Goal: Transaction & Acquisition: Purchase product/service

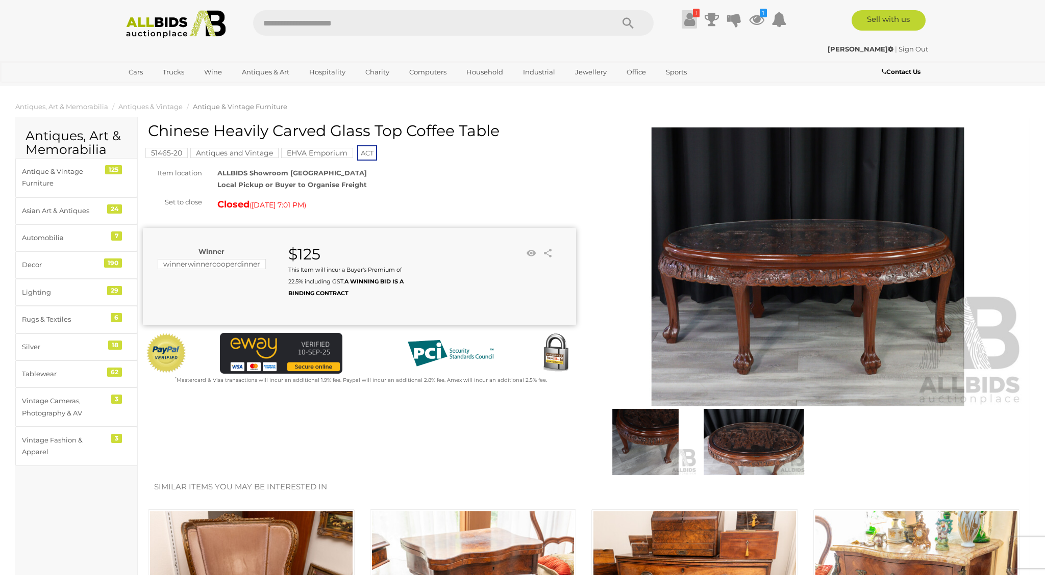
click at [690, 17] on icon at bounding box center [689, 19] width 11 height 18
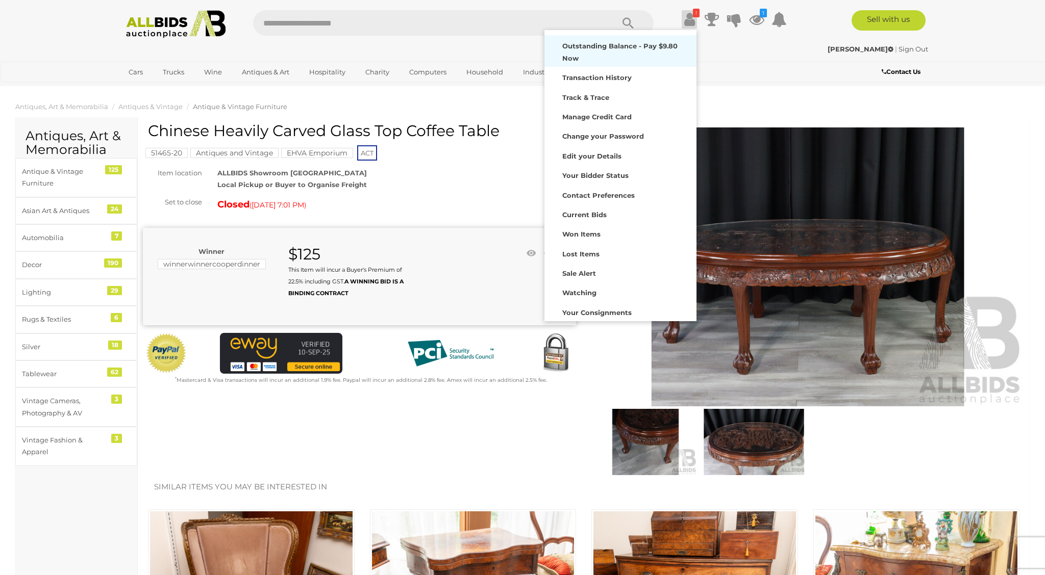
click at [648, 46] on strong "Outstanding Balance - Pay $9.80 Now" at bounding box center [619, 52] width 115 height 20
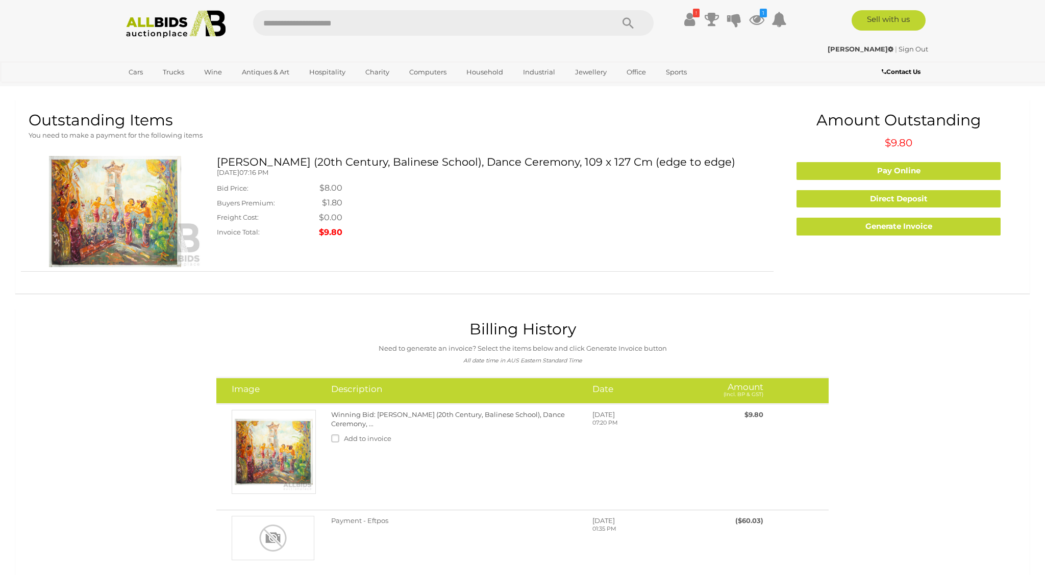
click at [118, 191] on img at bounding box center [115, 211] width 173 height 111
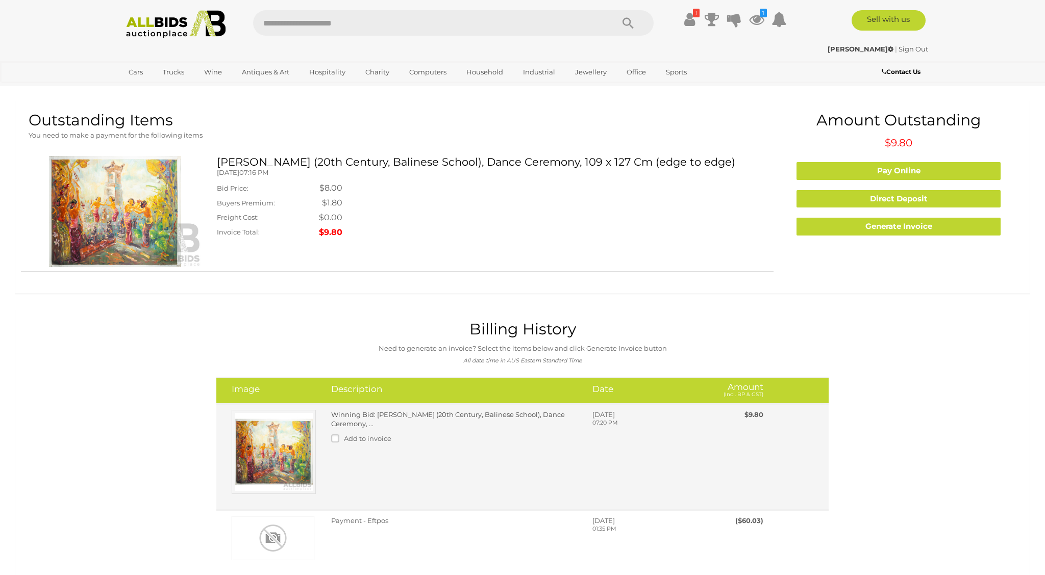
click at [356, 420] on link "Winning Bid: Artist Unknown (20th Century, Balinese School), Dance Ceremony, ..." at bounding box center [448, 420] width 234 height 18
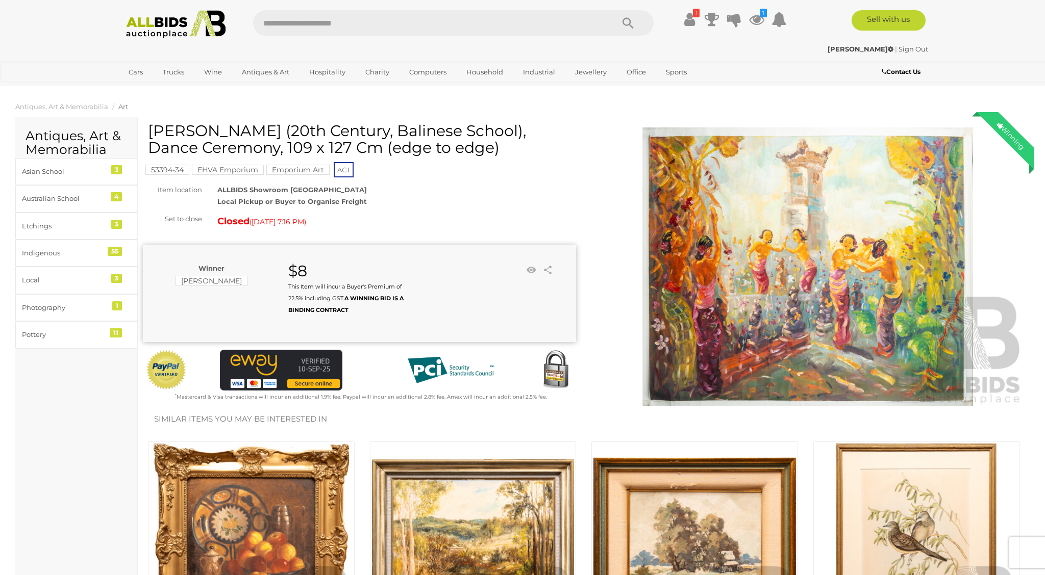
click at [819, 307] on img at bounding box center [807, 267] width 433 height 279
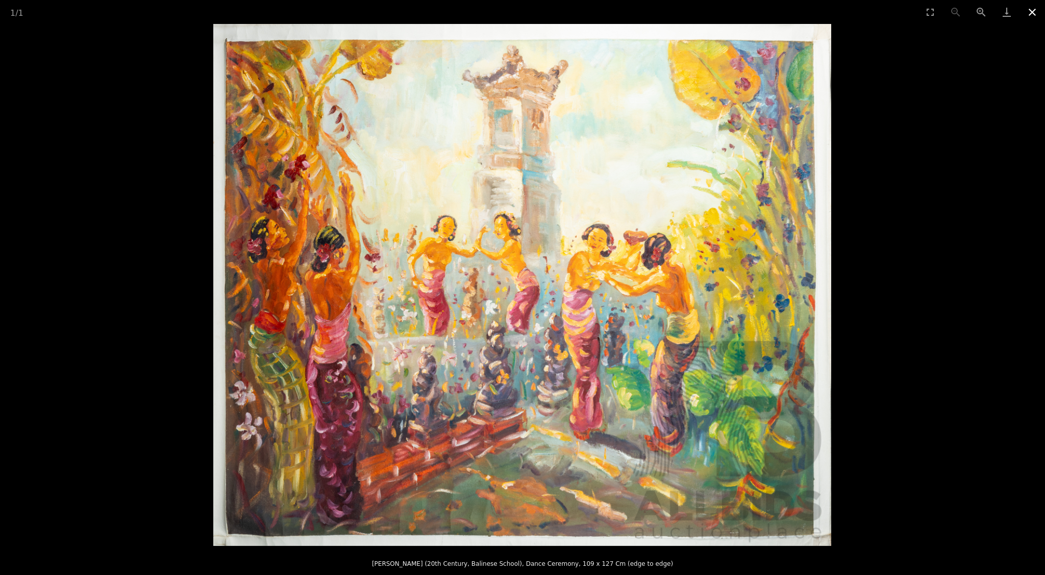
click at [1026, 10] on button "Close gallery" at bounding box center [1032, 12] width 26 height 24
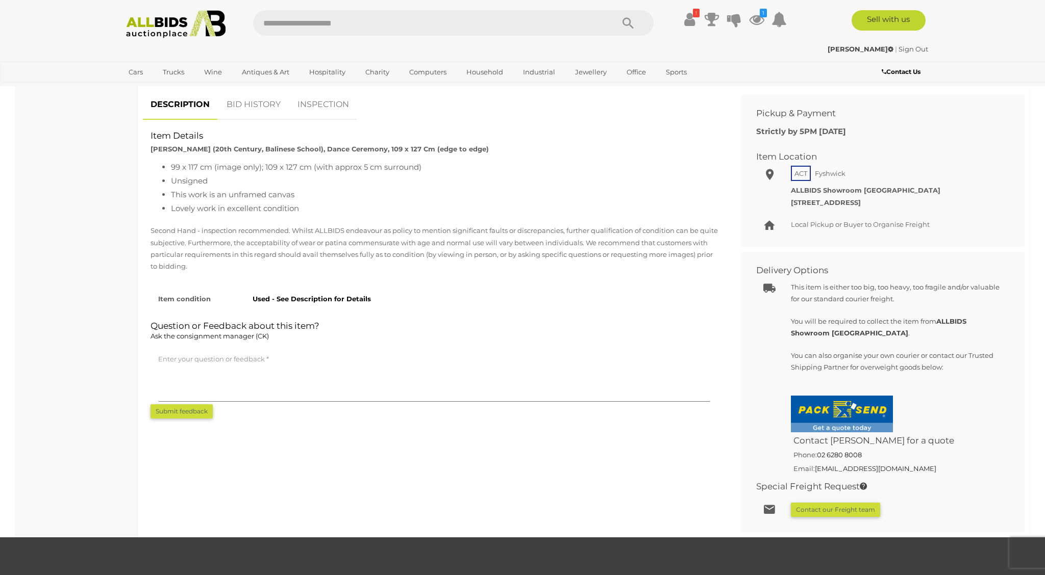
scroll to position [640, 0]
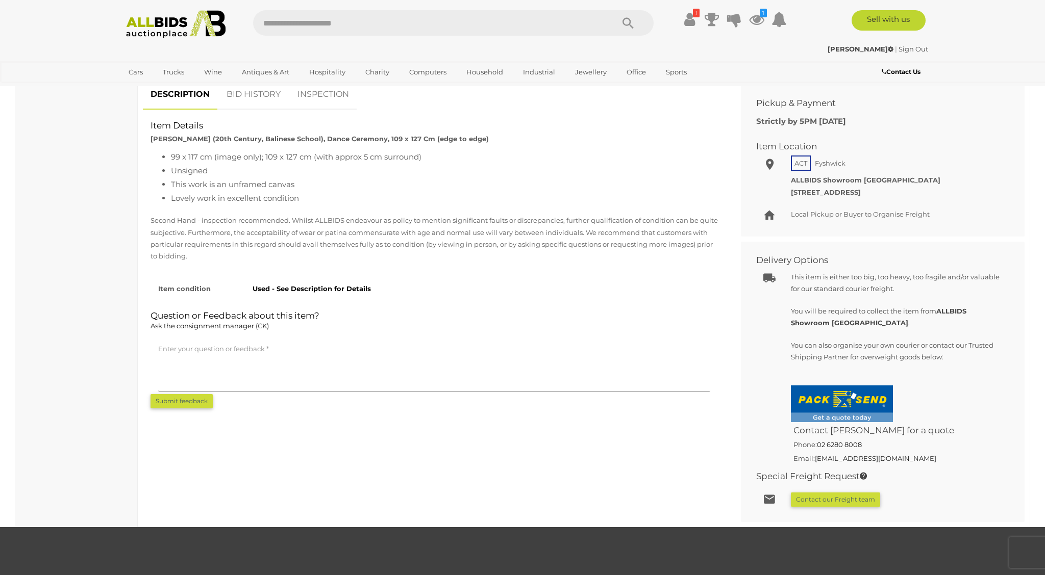
click at [272, 186] on li "This work is an unframed canvas" at bounding box center [444, 185] width 547 height 14
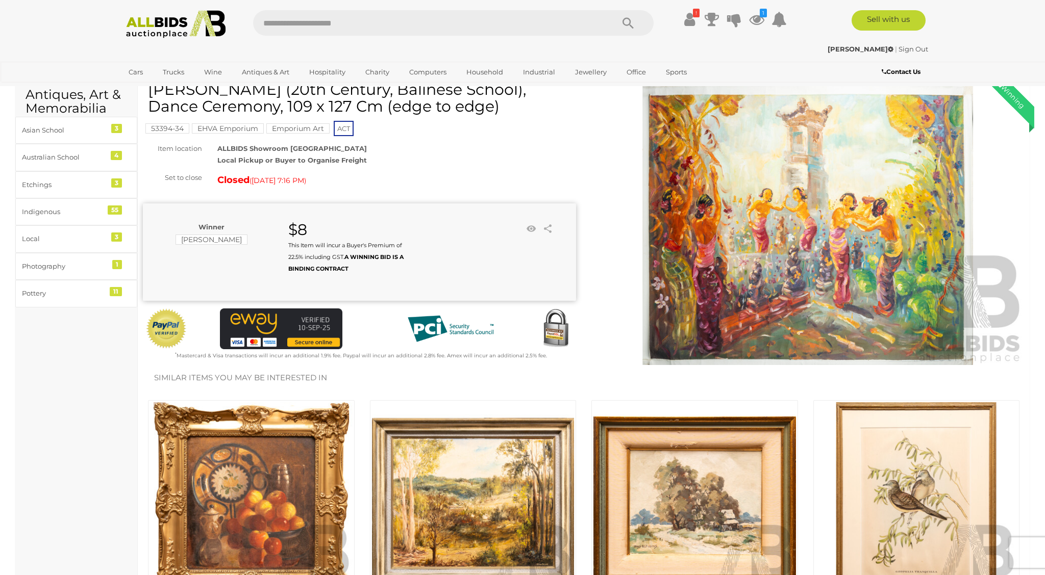
scroll to position [154, 0]
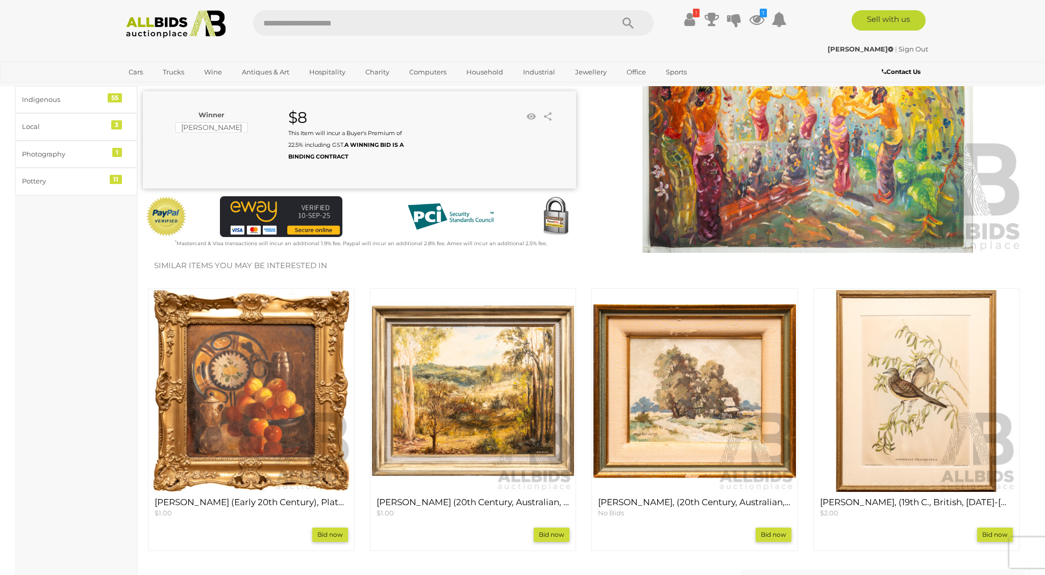
click at [228, 329] on img at bounding box center [251, 391] width 203 height 203
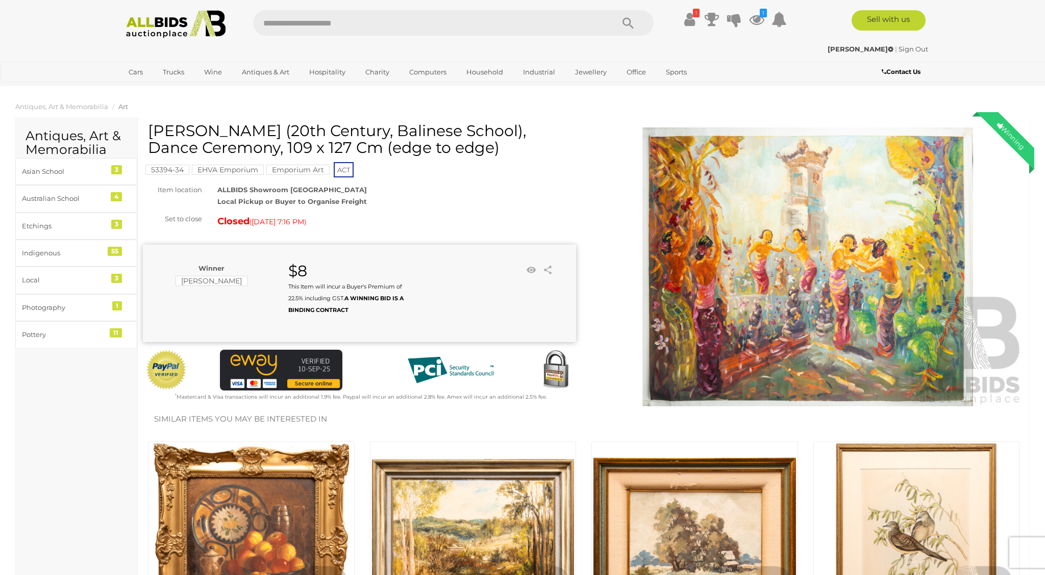
scroll to position [155, 0]
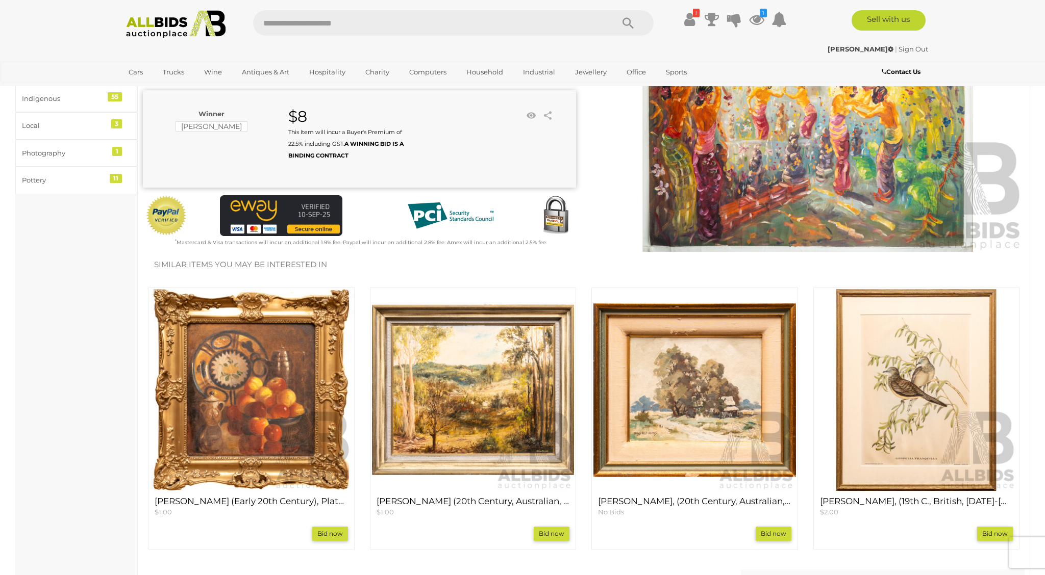
click at [502, 353] on img at bounding box center [473, 390] width 203 height 203
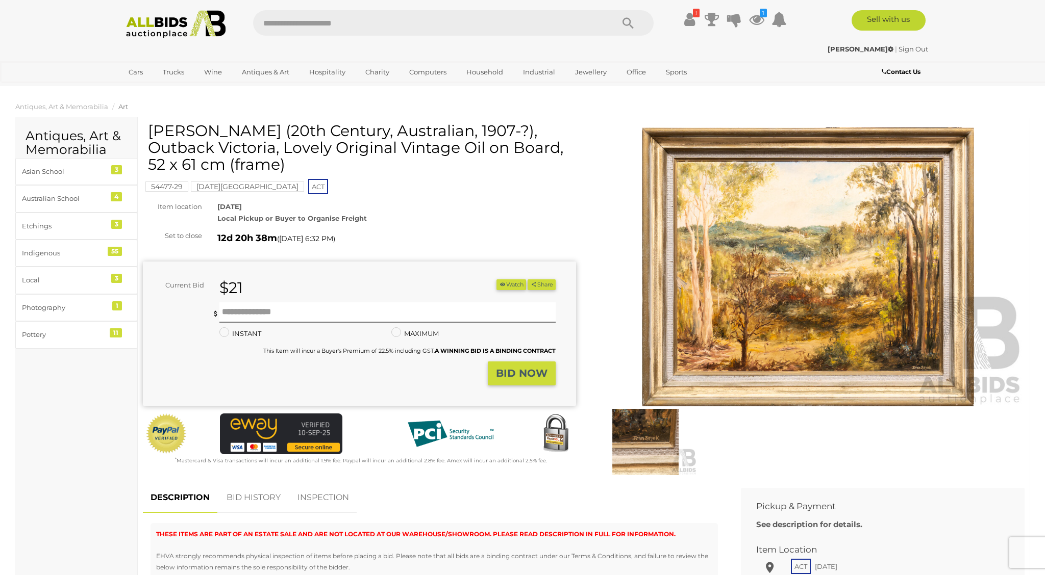
click at [619, 441] on img at bounding box center [645, 442] width 103 height 66
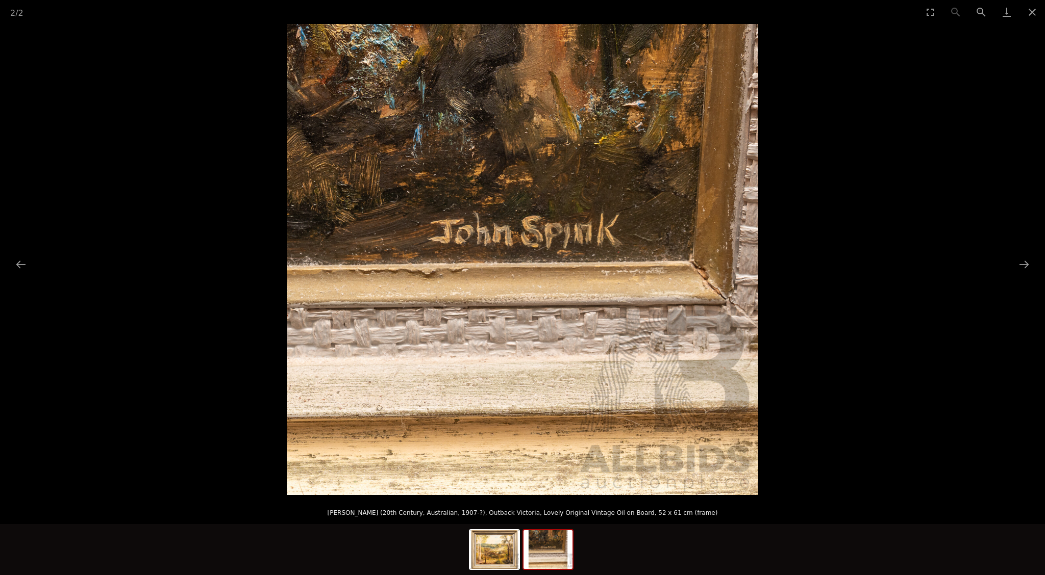
click at [553, 547] on img at bounding box center [547, 550] width 49 height 39
click at [489, 544] on img at bounding box center [494, 550] width 49 height 39
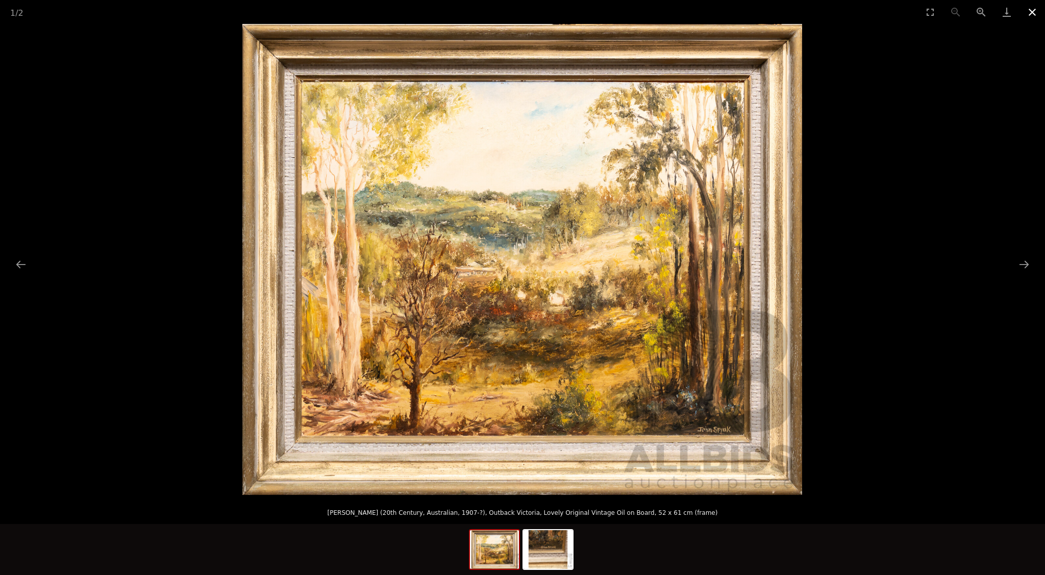
click at [1029, 10] on button "Close gallery" at bounding box center [1032, 12] width 26 height 24
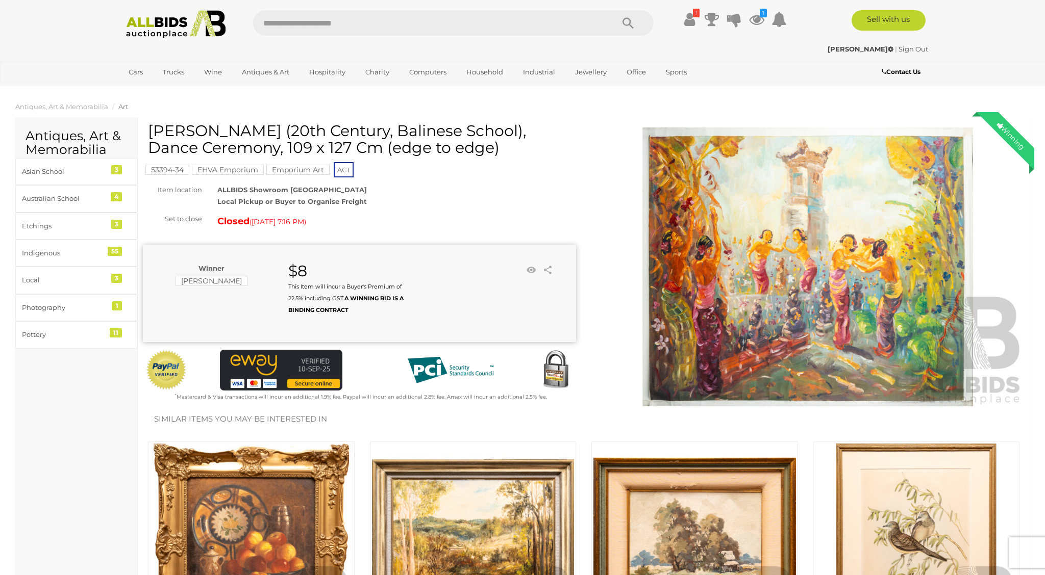
click at [301, 172] on mark "Emporium Art" at bounding box center [297, 170] width 63 height 10
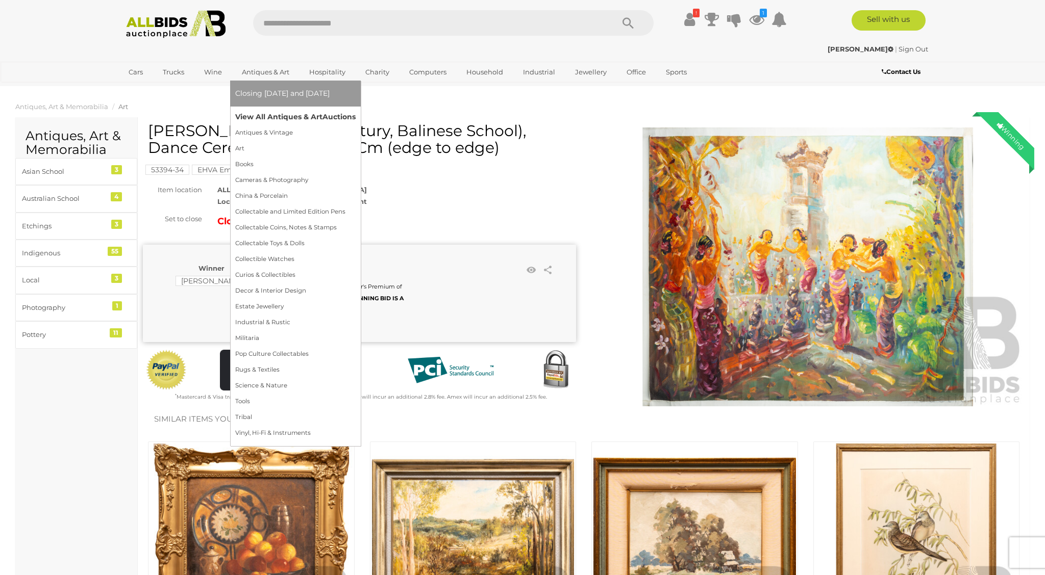
click at [262, 116] on link "View All Antiques & Art Auctions" at bounding box center [295, 117] width 120 height 16
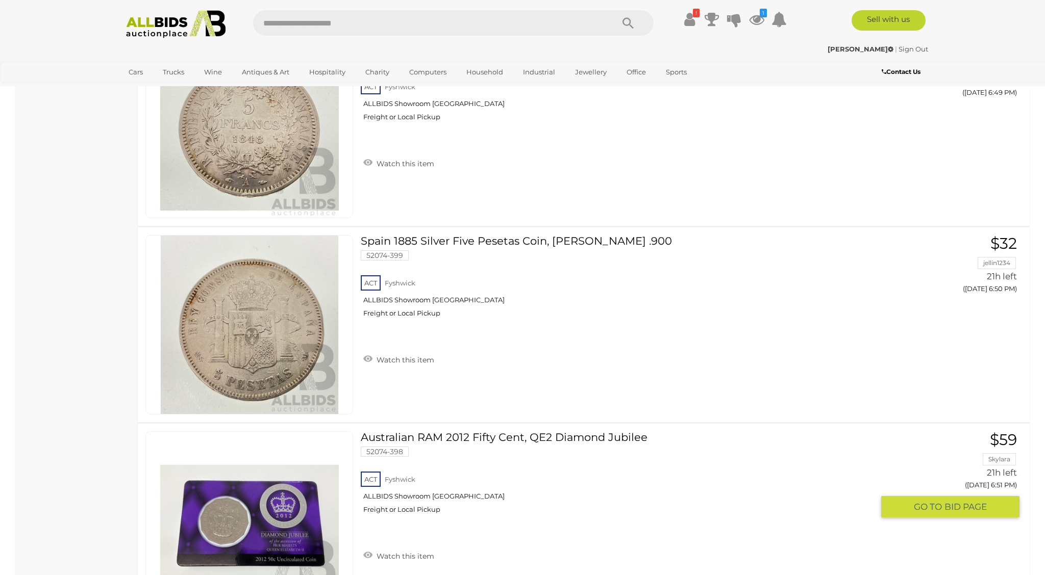
scroll to position [4148, 0]
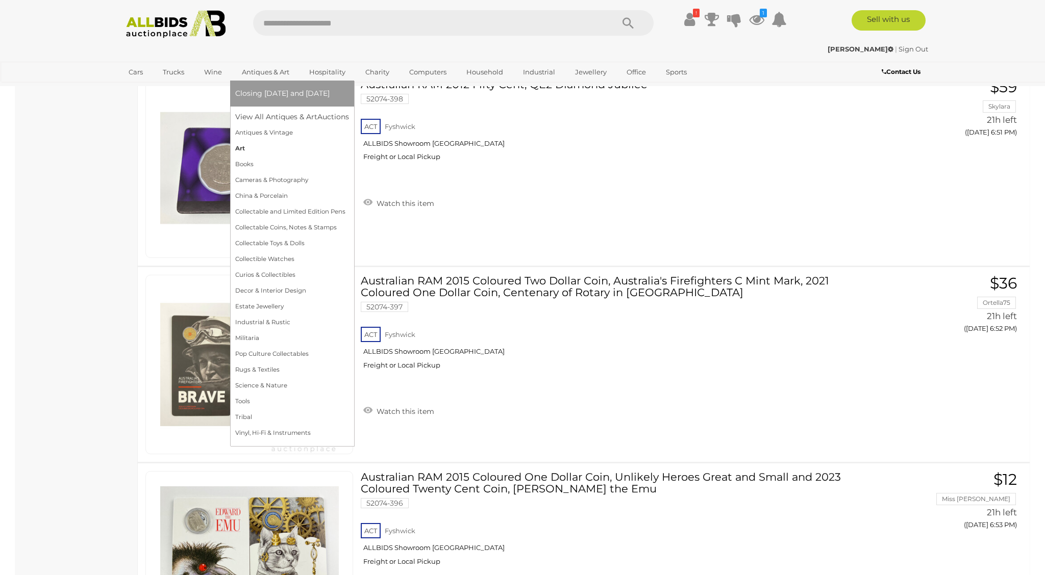
click at [239, 149] on link "Art" at bounding box center [292, 149] width 114 height 16
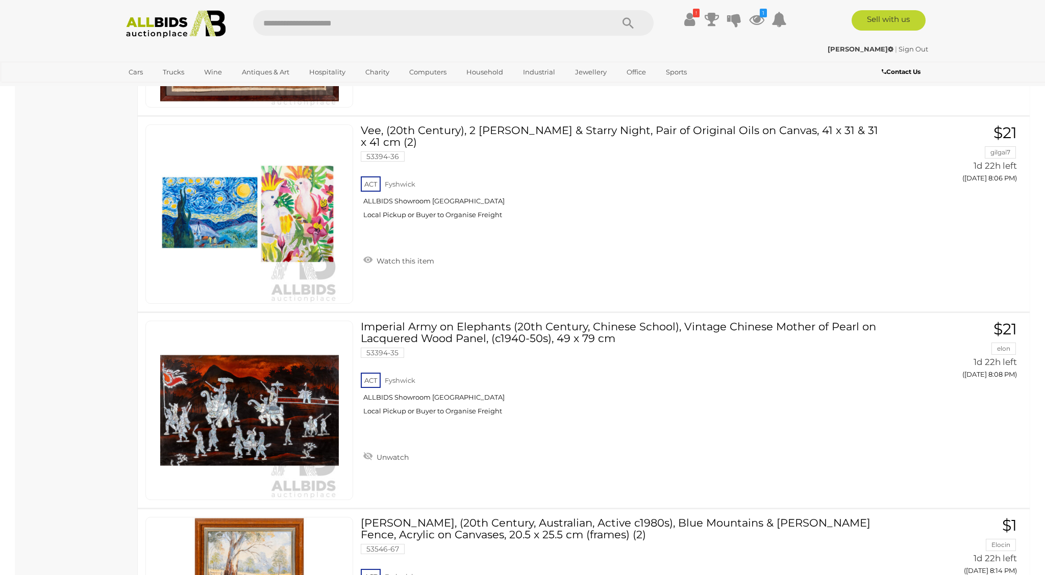
scroll to position [3983, 0]
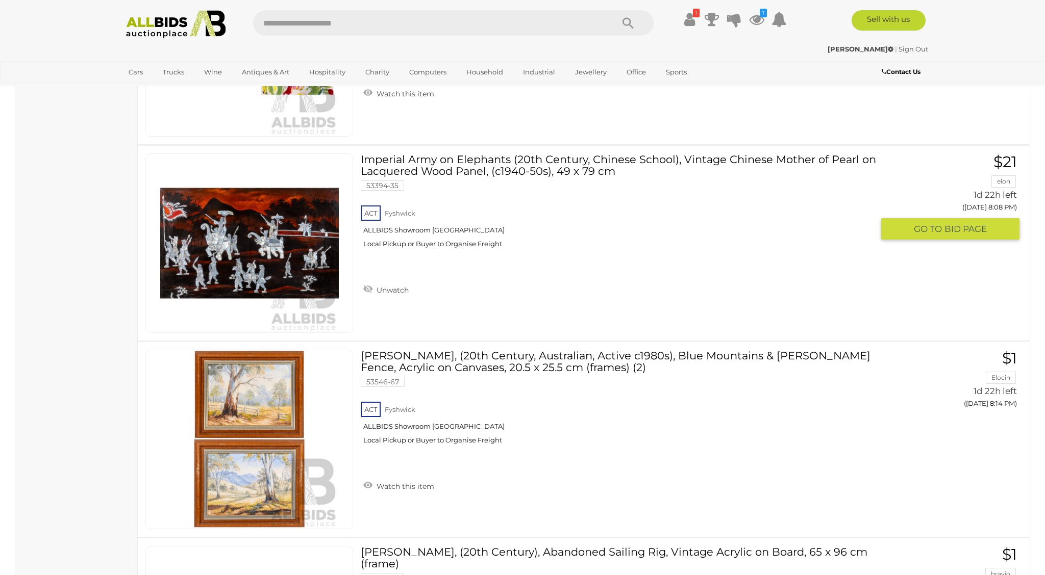
click at [446, 168] on link "Imperial Army on Elephants (20th Century, Chinese School), Vintage Chinese Moth…" at bounding box center [620, 205] width 505 height 103
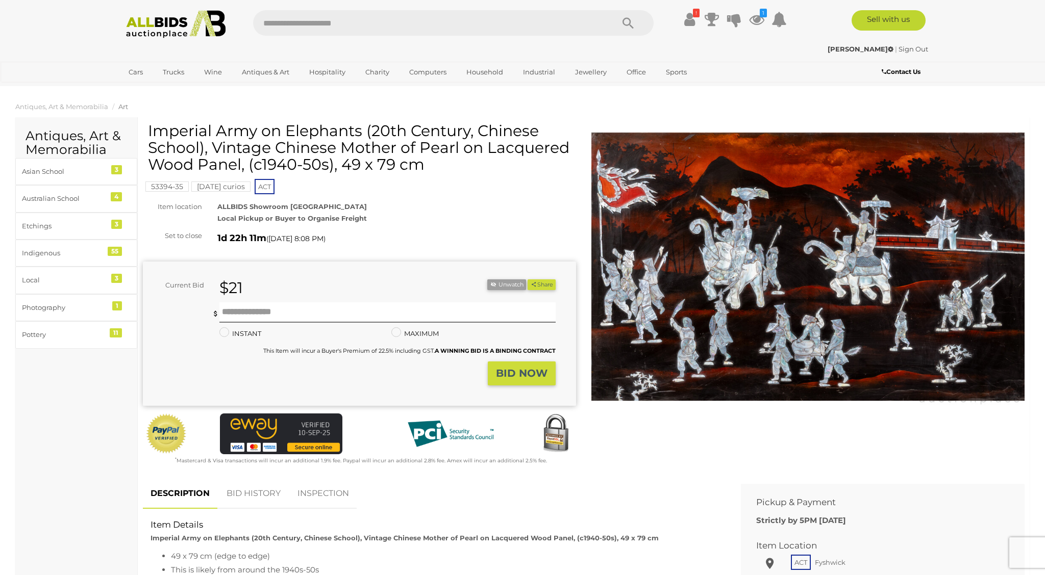
click at [677, 258] on img at bounding box center [807, 267] width 433 height 279
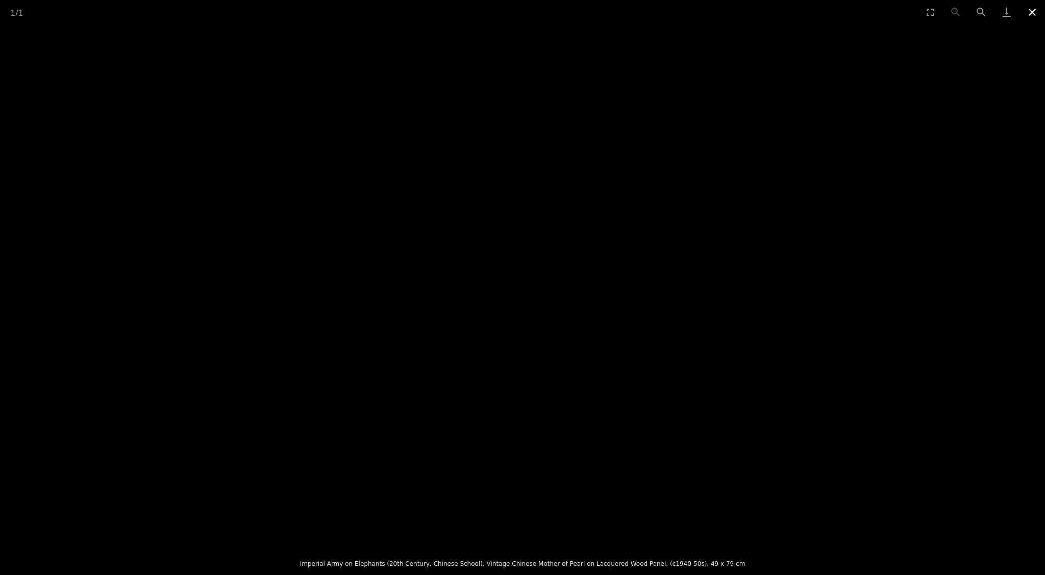
click at [1027, 9] on button "Close gallery" at bounding box center [1032, 12] width 26 height 24
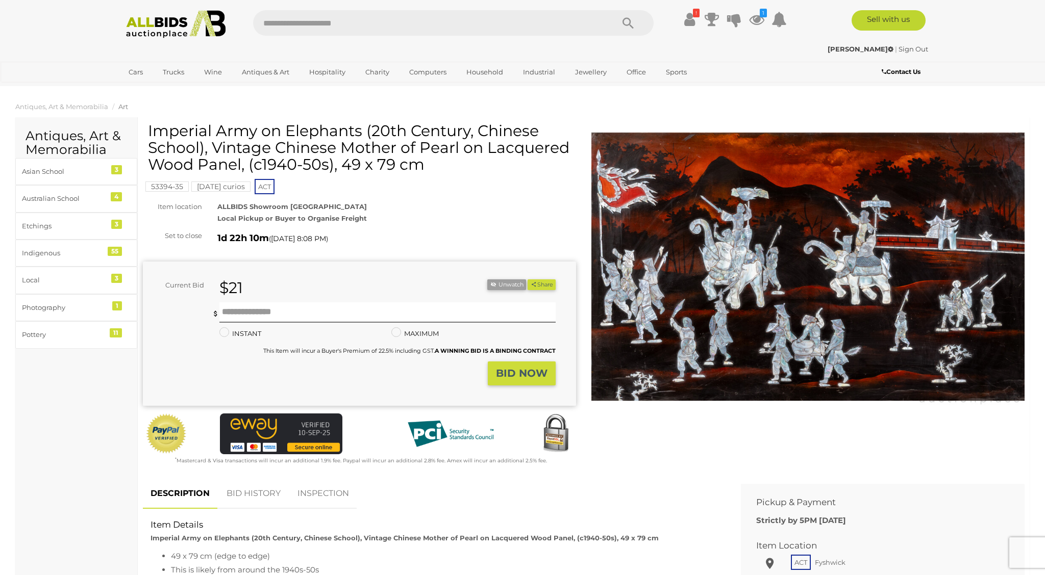
click at [384, 184] on div "53394-35 [DATE] curios ACT" at bounding box center [359, 158] width 433 height 73
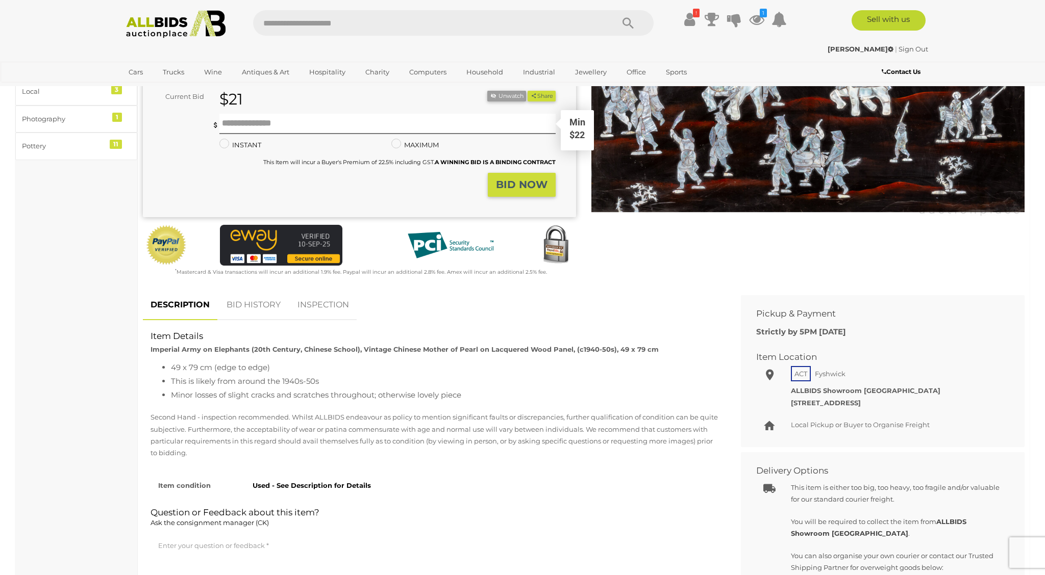
scroll to position [322, 0]
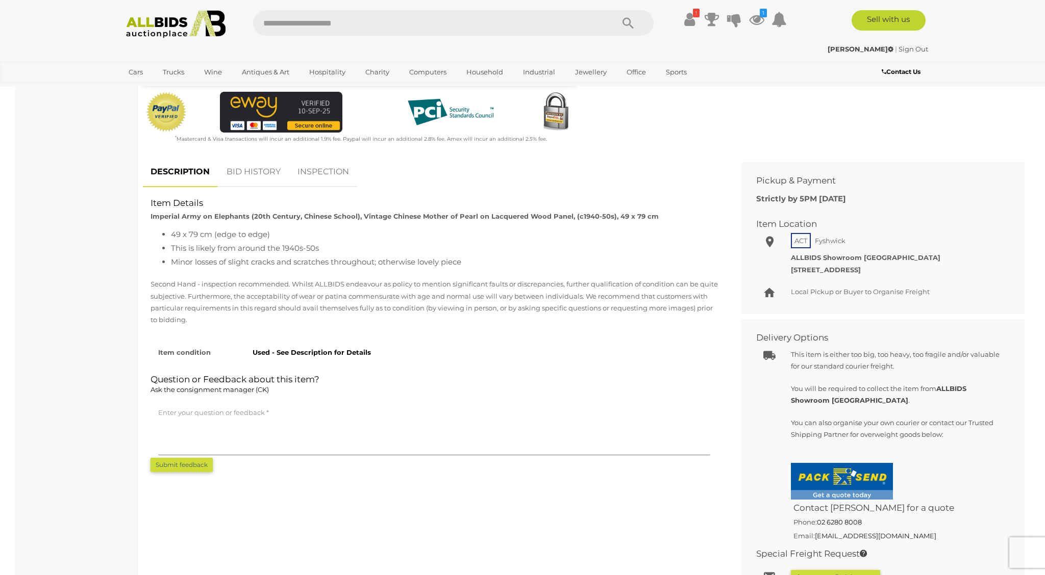
click at [244, 177] on link "BID HISTORY" at bounding box center [253, 172] width 69 height 30
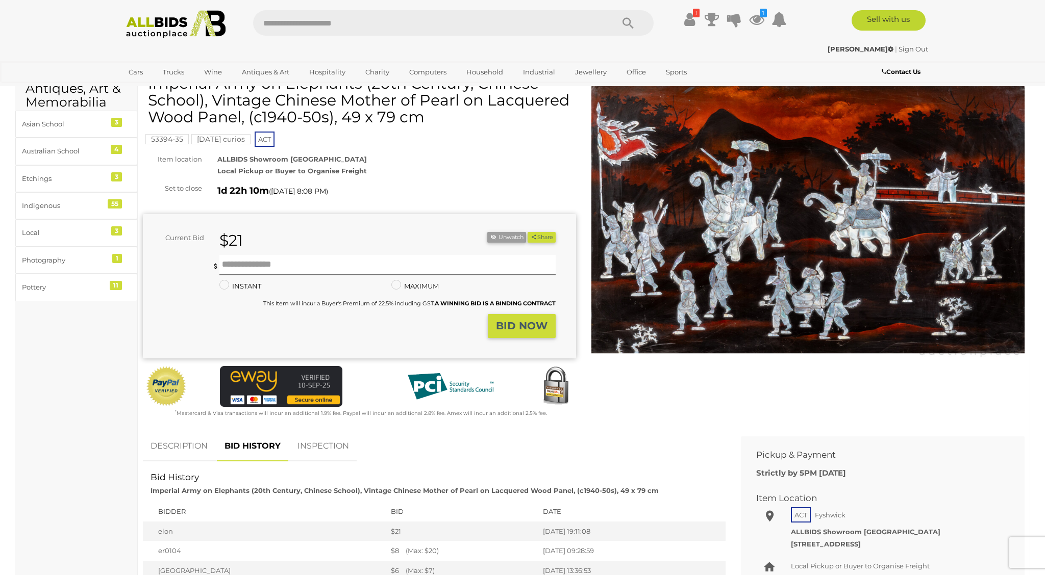
scroll to position [0, 0]
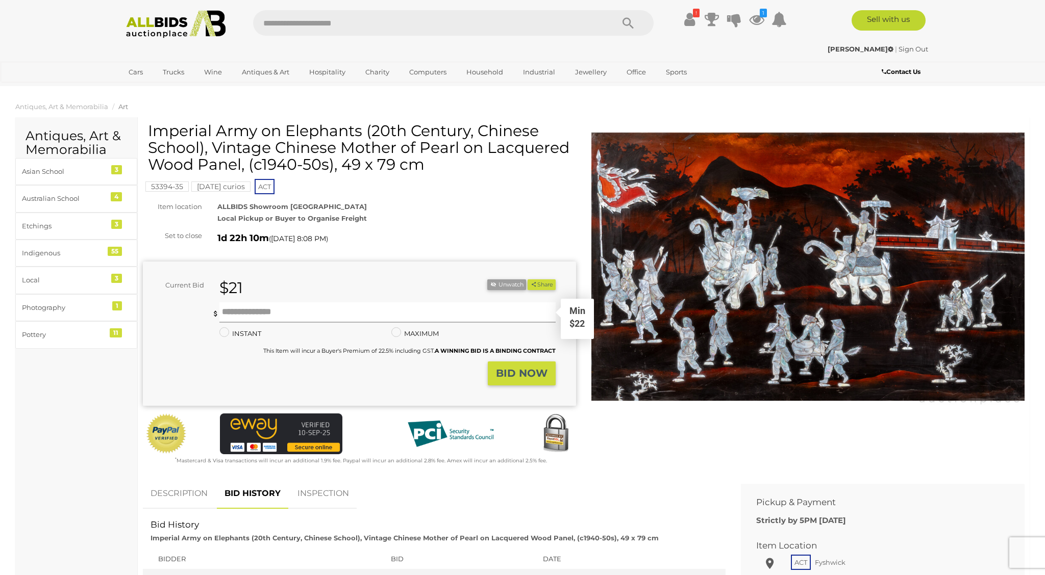
click at [276, 309] on input "text" at bounding box center [387, 313] width 336 height 20
type input "**"
click at [508, 381] on button "BID NOW" at bounding box center [522, 374] width 68 height 24
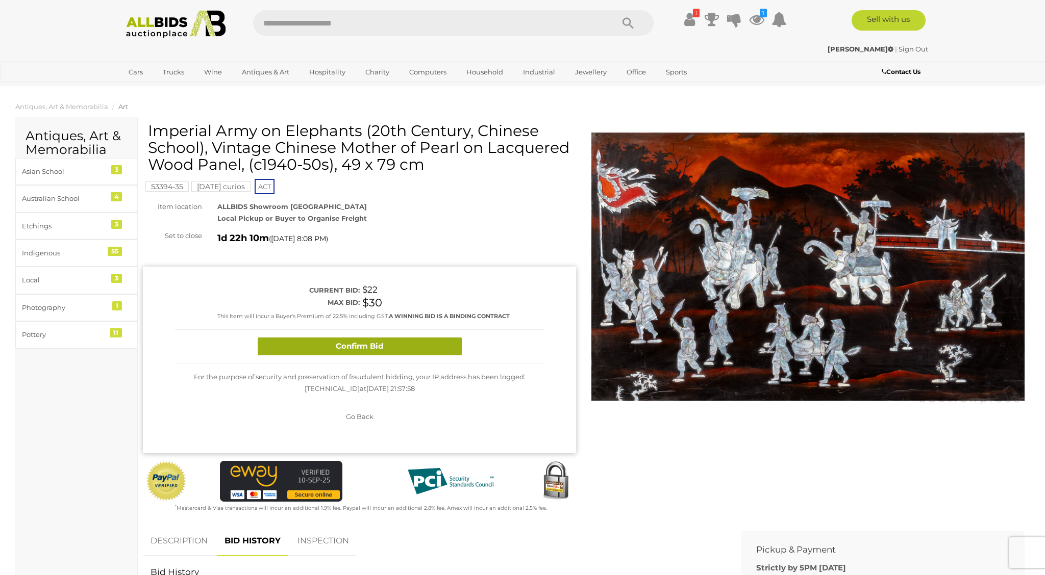
click at [407, 339] on button "Confirm Bid" at bounding box center [360, 347] width 204 height 18
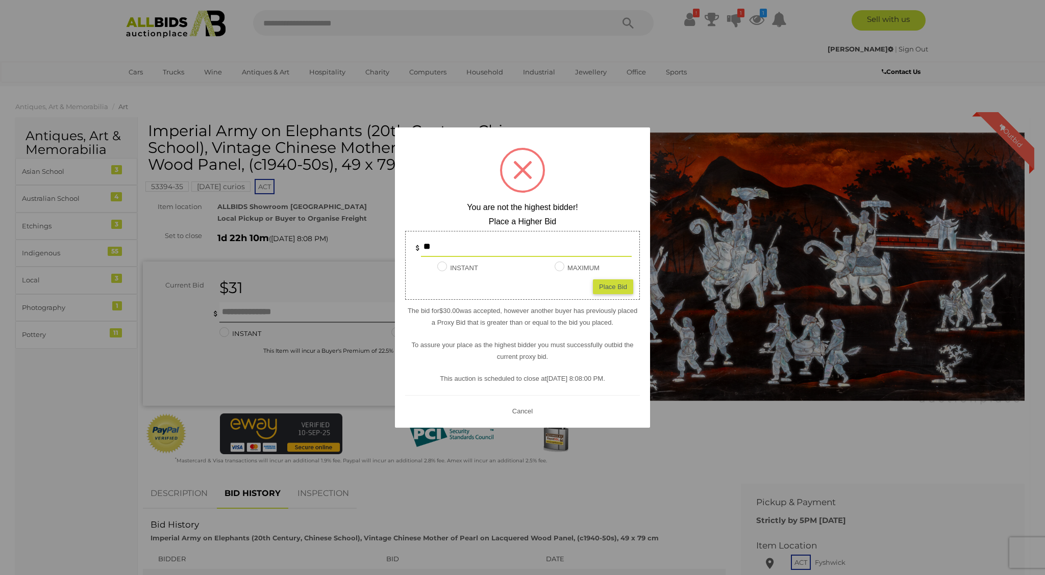
click at [602, 287] on div "Place Bid" at bounding box center [613, 287] width 40 height 15
type input "**"
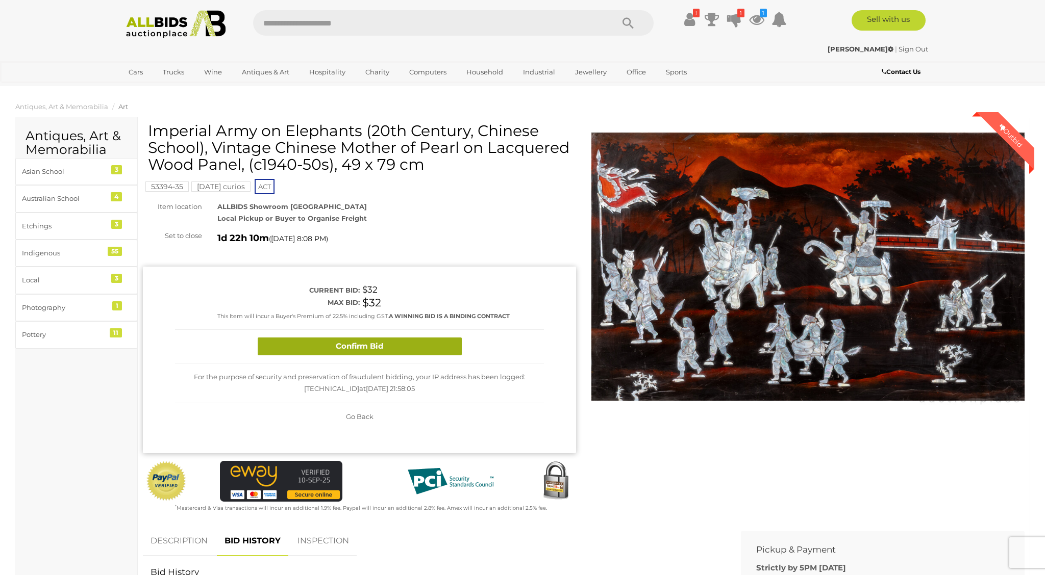
click at [417, 345] on button "Confirm Bid" at bounding box center [360, 347] width 204 height 18
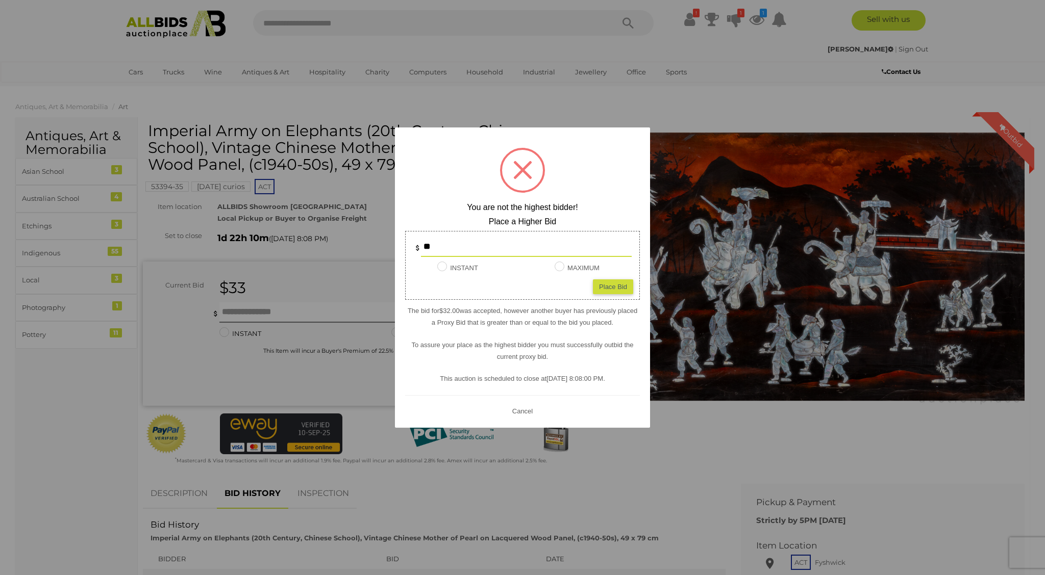
click at [621, 281] on div "Place Bid" at bounding box center [613, 287] width 40 height 15
type input "**"
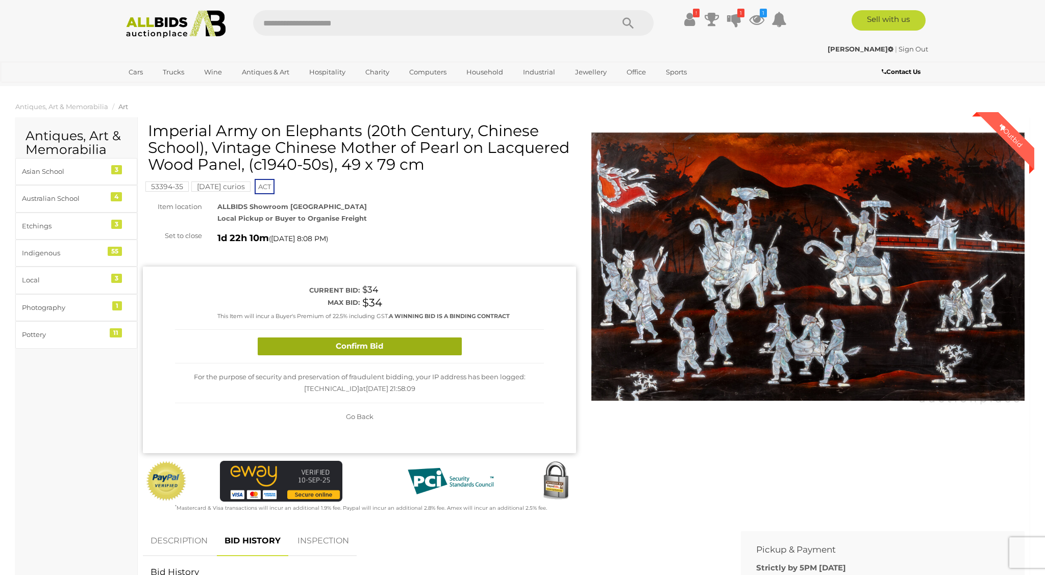
click at [401, 343] on button "Confirm Bid" at bounding box center [360, 347] width 204 height 18
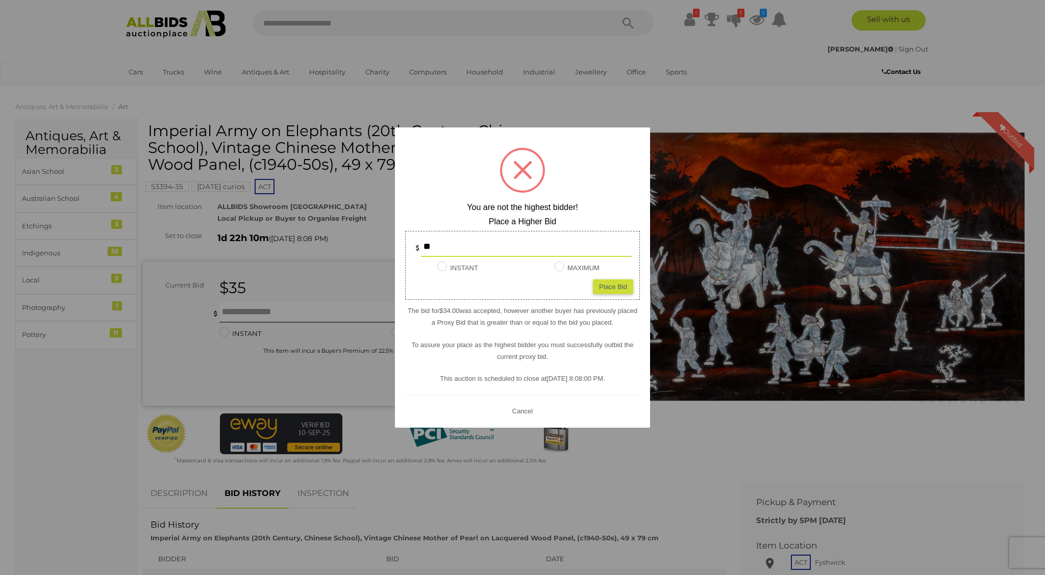
type input "*"
type input "**"
click at [625, 291] on div "Place Bid" at bounding box center [613, 287] width 40 height 15
type input "**"
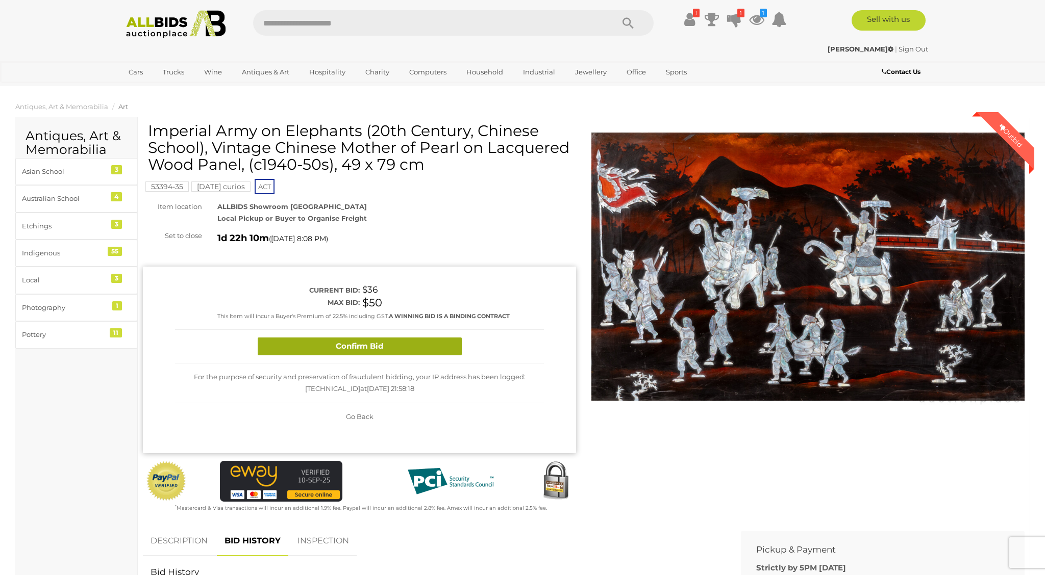
click at [434, 346] on button "Confirm Bid" at bounding box center [360, 347] width 204 height 18
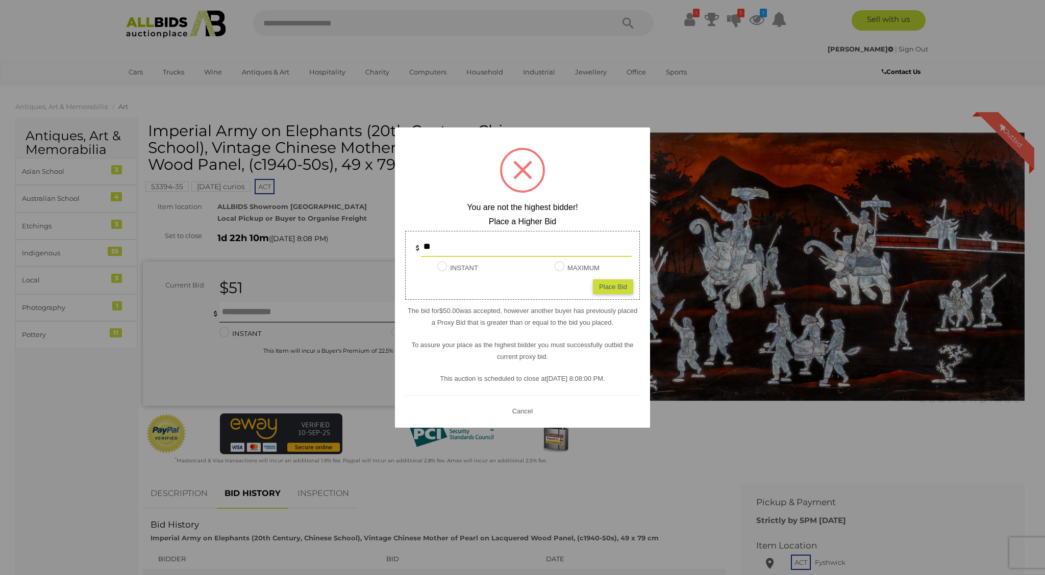
click at [474, 250] on input "**" at bounding box center [526, 247] width 211 height 20
type input "**"
click at [598, 286] on div "Place Bid" at bounding box center [613, 287] width 40 height 15
type input "**"
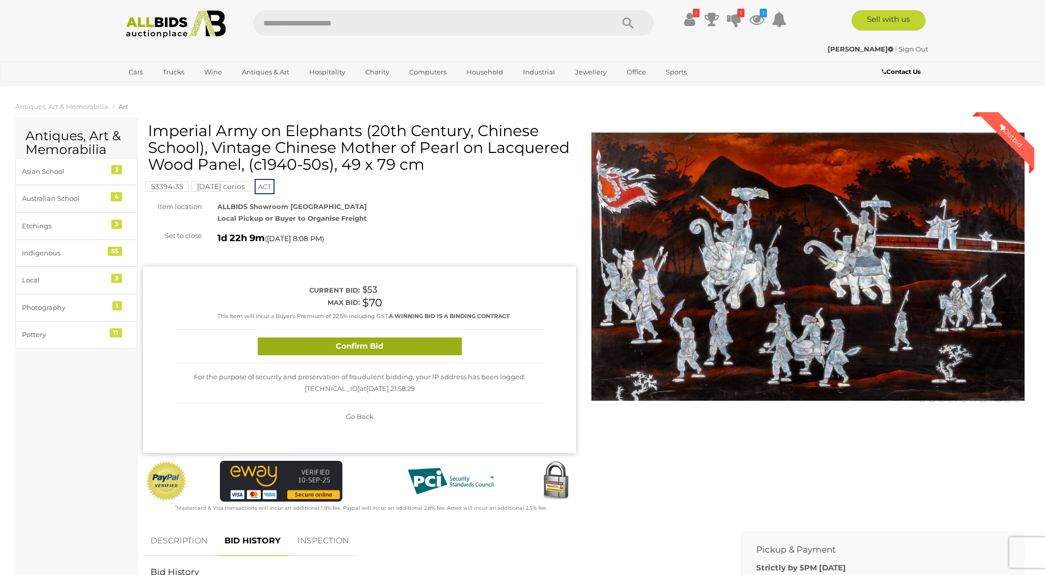
click at [426, 354] on button "Confirm Bid" at bounding box center [360, 347] width 204 height 18
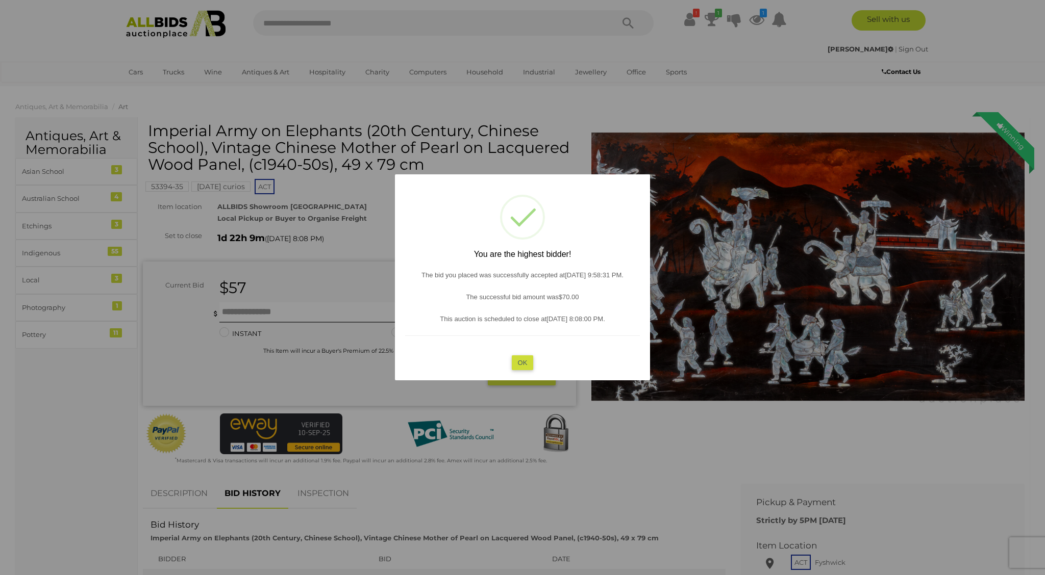
click at [521, 366] on button "OK" at bounding box center [523, 363] width 22 height 15
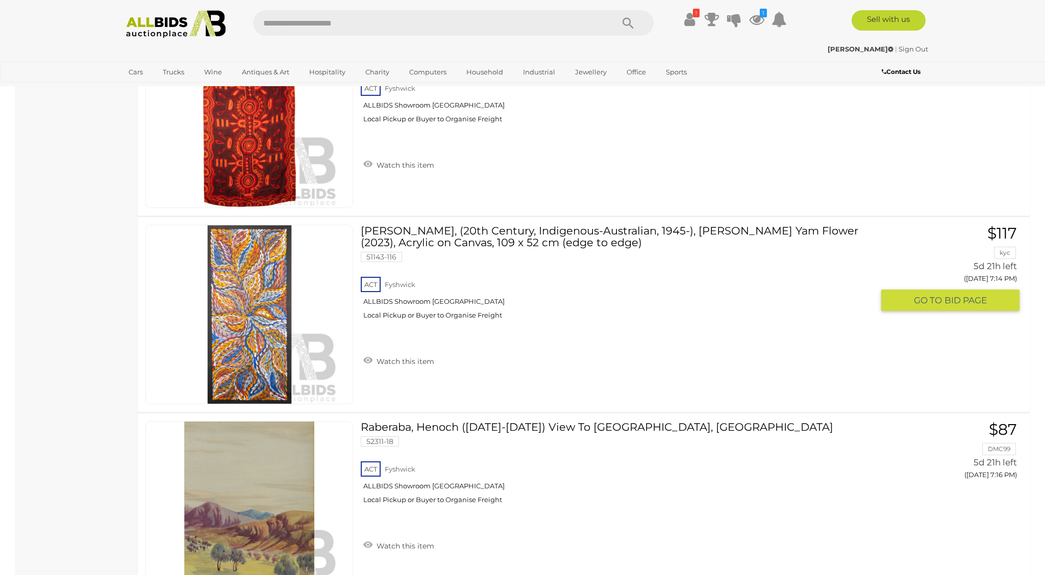
scroll to position [9611, 0]
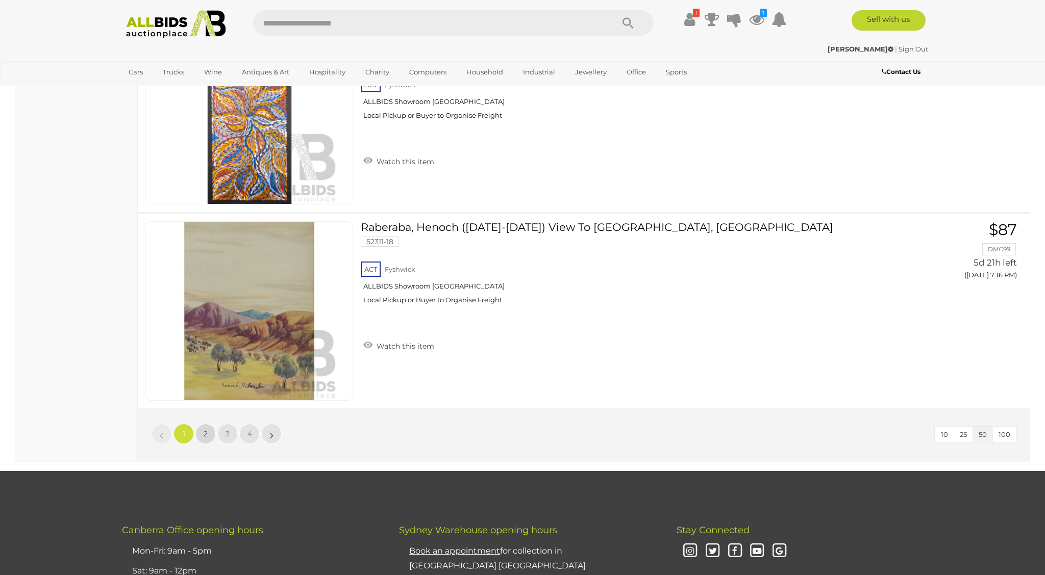
click at [206, 430] on span "2" at bounding box center [206, 434] width 4 height 9
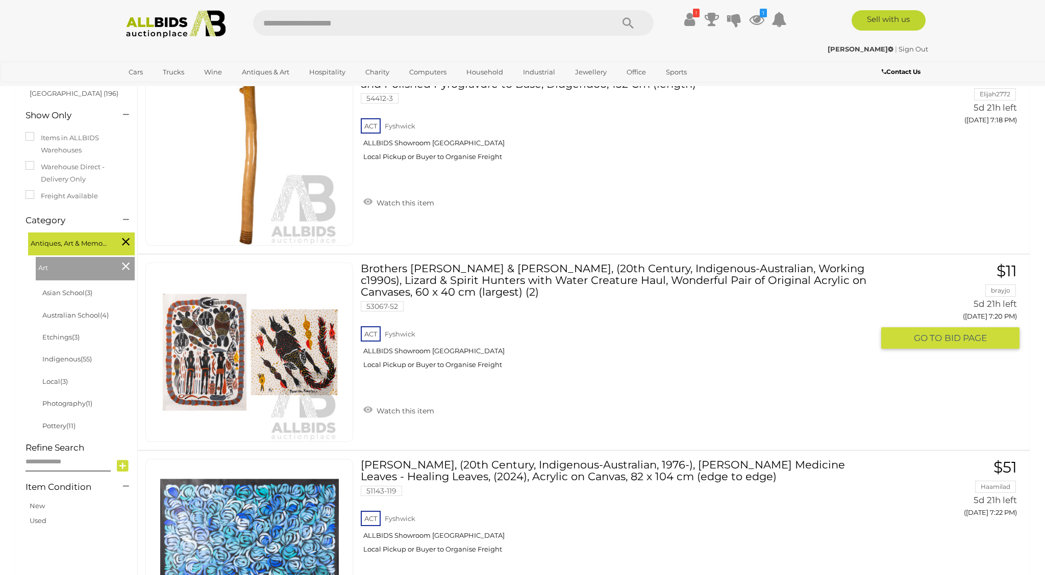
scroll to position [141, 0]
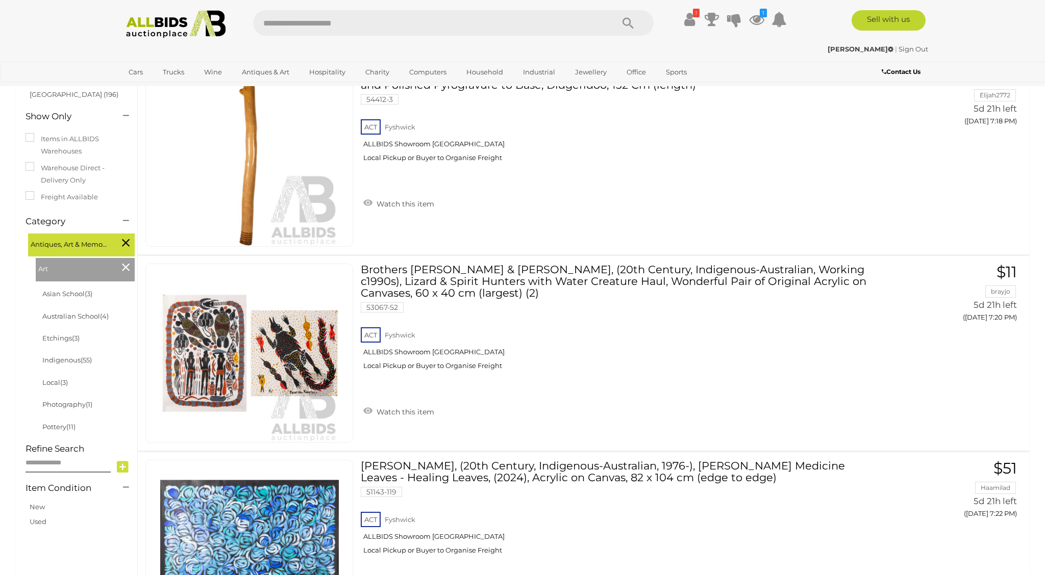
click at [184, 13] on img at bounding box center [175, 24] width 111 height 28
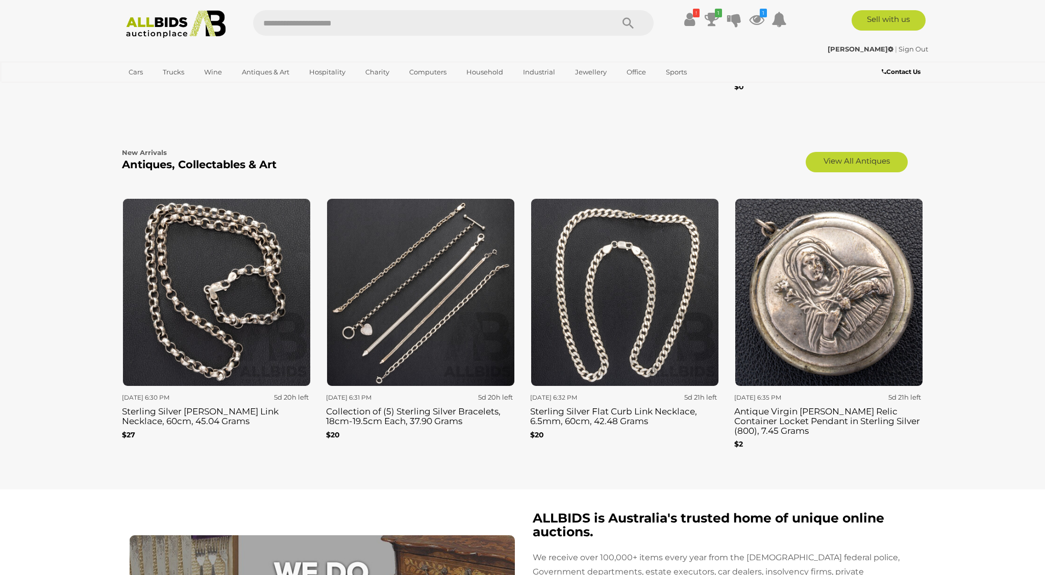
scroll to position [1705, 0]
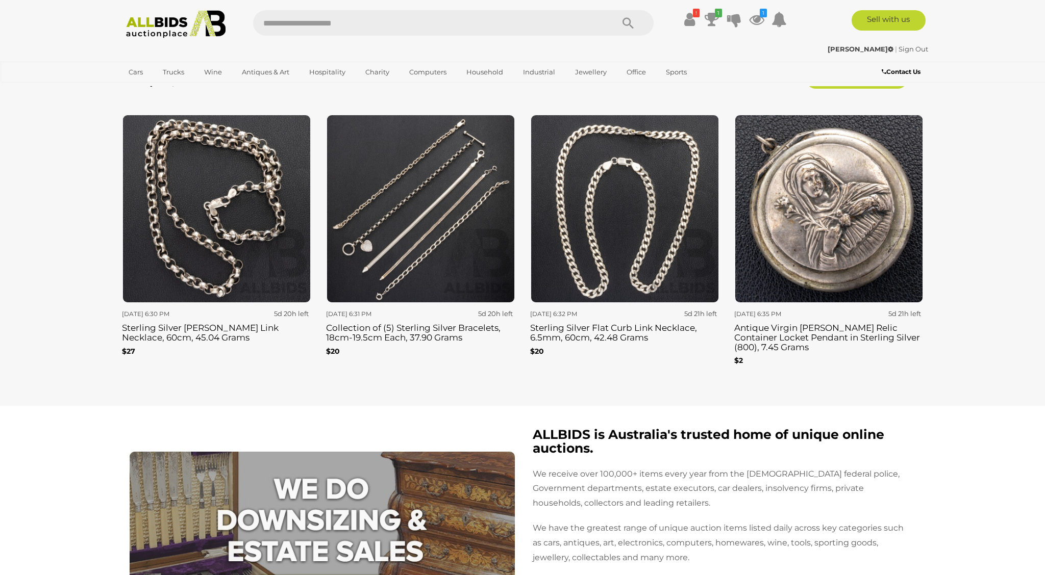
click at [613, 190] on img at bounding box center [625, 209] width 188 height 188
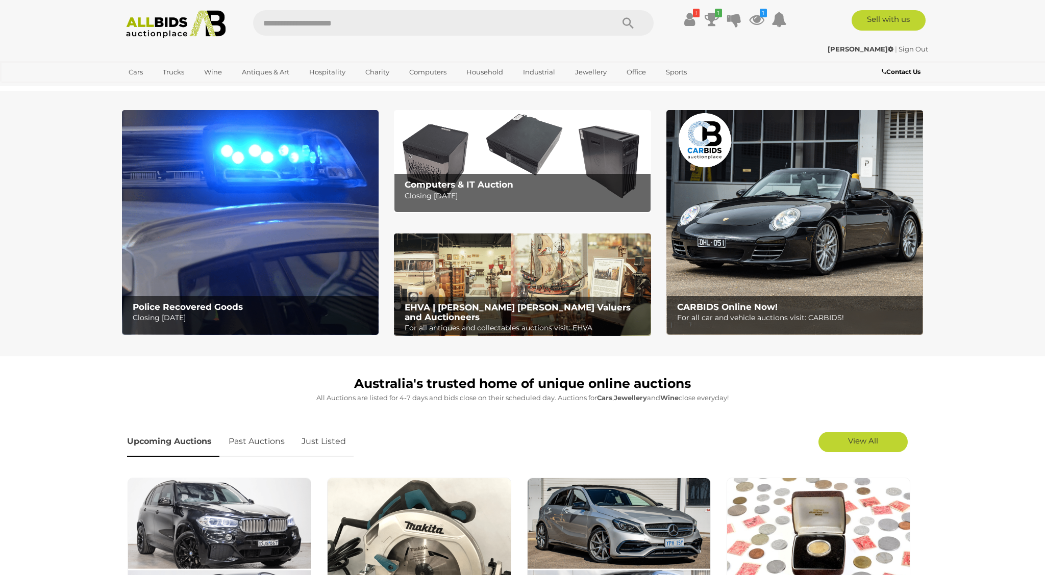
scroll to position [1705, 0]
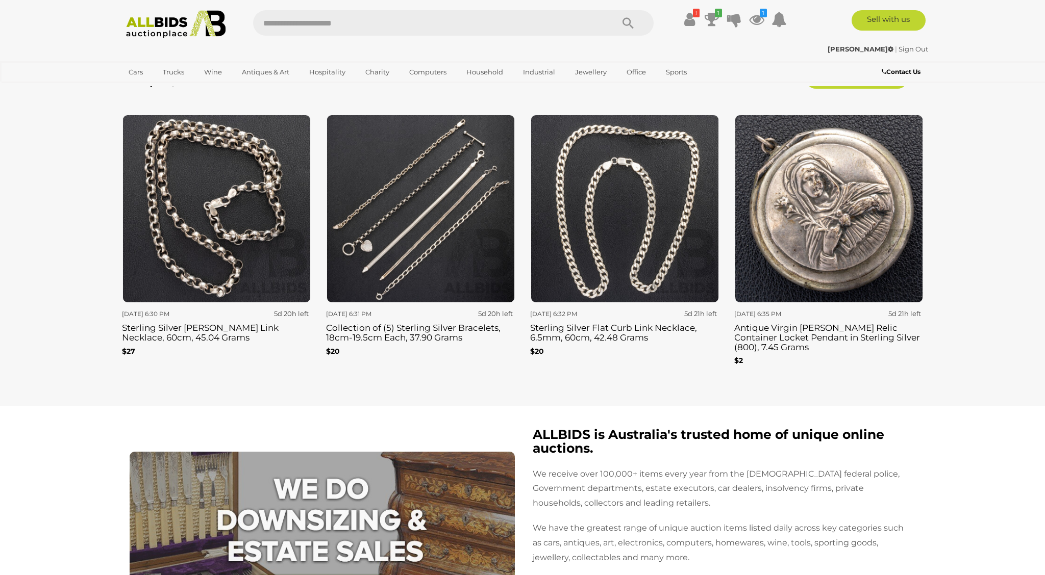
click at [140, 26] on img at bounding box center [175, 24] width 111 height 28
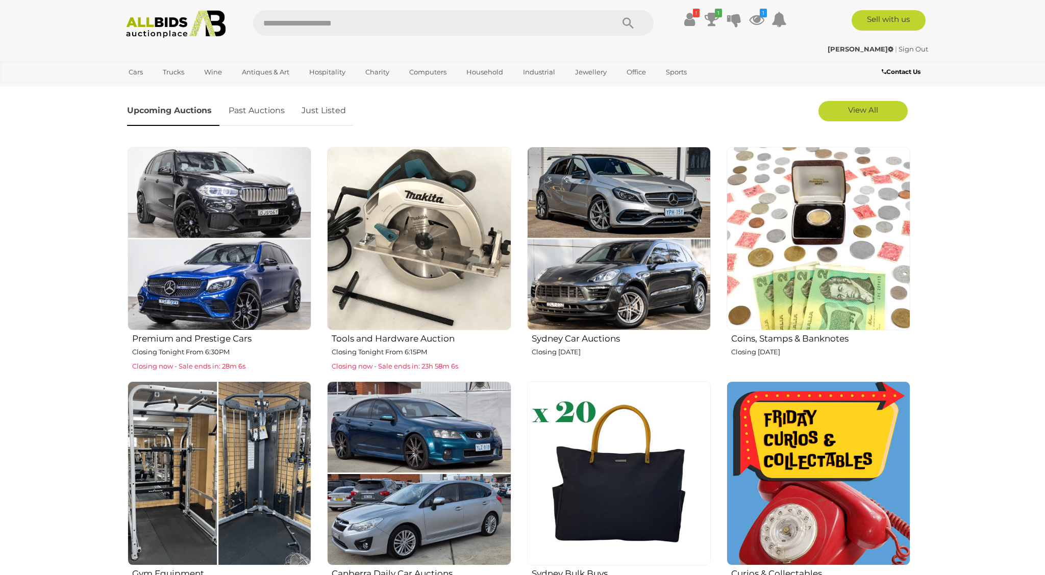
scroll to position [323, 0]
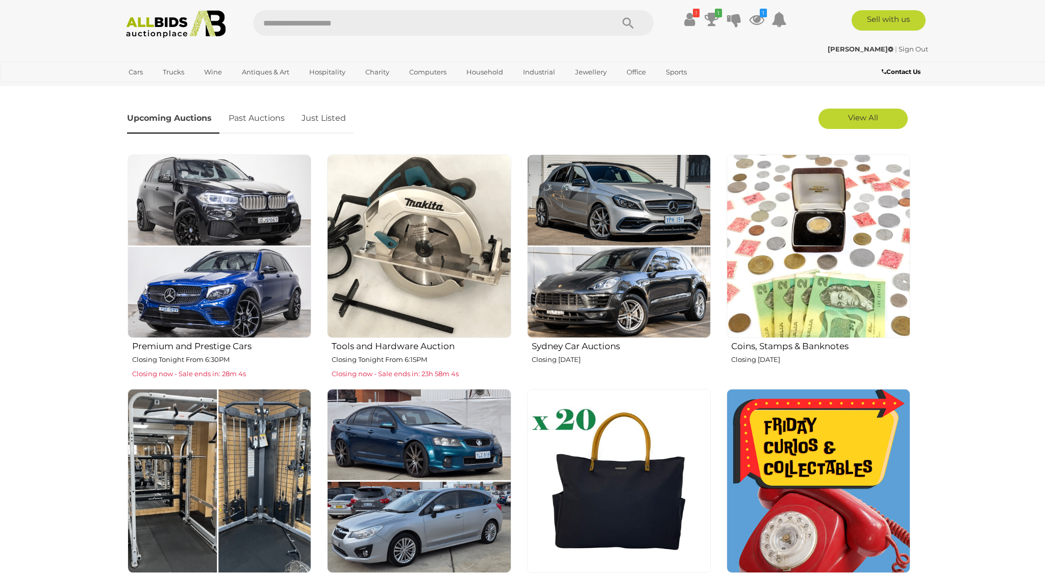
click at [572, 221] on img at bounding box center [619, 247] width 184 height 184
